Goal: Navigation & Orientation: Find specific page/section

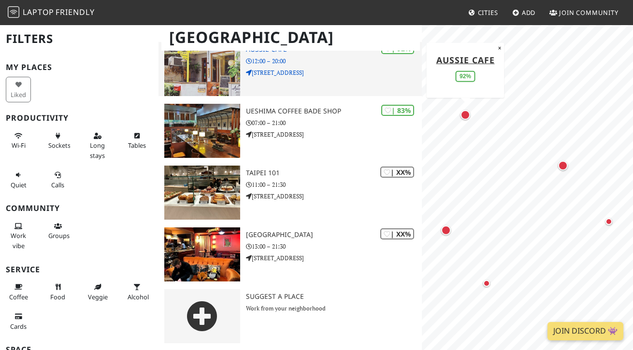
scroll to position [158, 0]
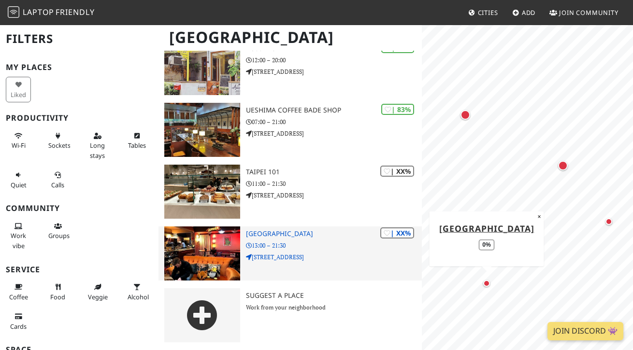
click at [265, 231] on h3 "[GEOGRAPHIC_DATA]" at bounding box center [334, 234] width 176 height 8
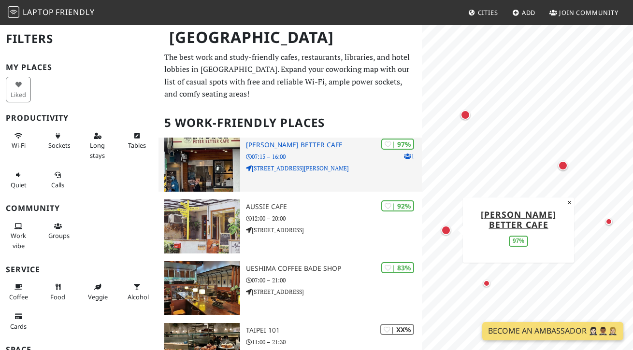
click at [205, 162] on img at bounding box center [202, 165] width 76 height 54
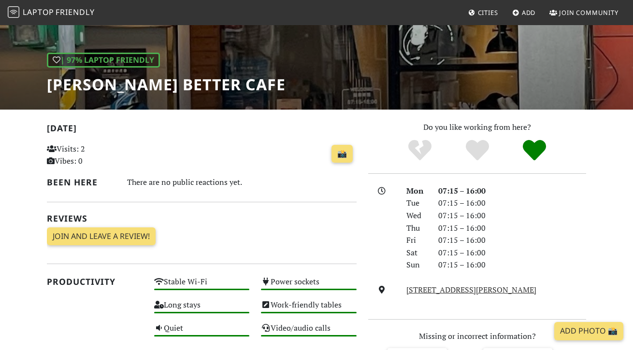
scroll to position [12, 0]
